Goal: Information Seeking & Learning: Learn about a topic

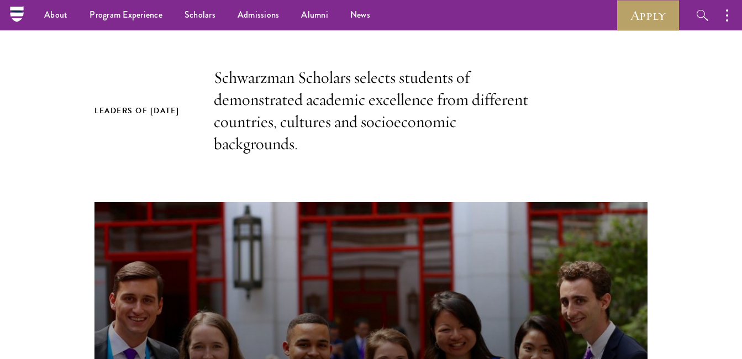
scroll to position [253, 0]
